Goal: Browse casually

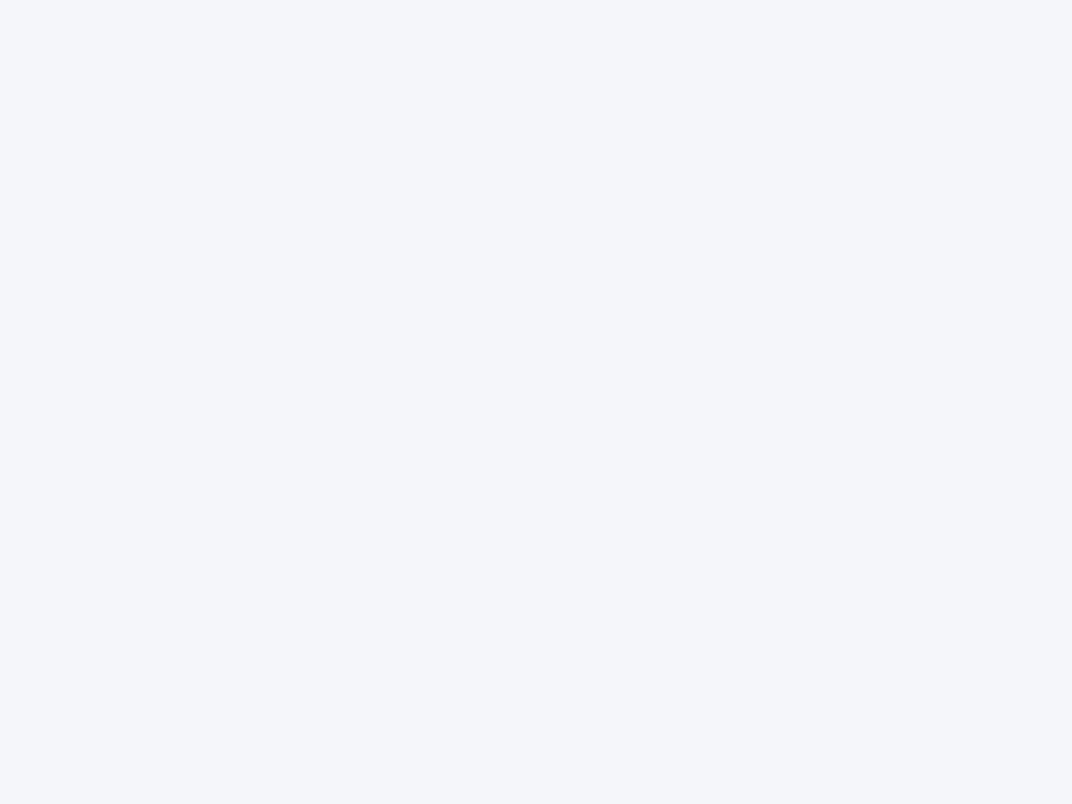
click at [536, 402] on div at bounding box center [536, 402] width 1072 height 804
